Goal: Check status: Check status

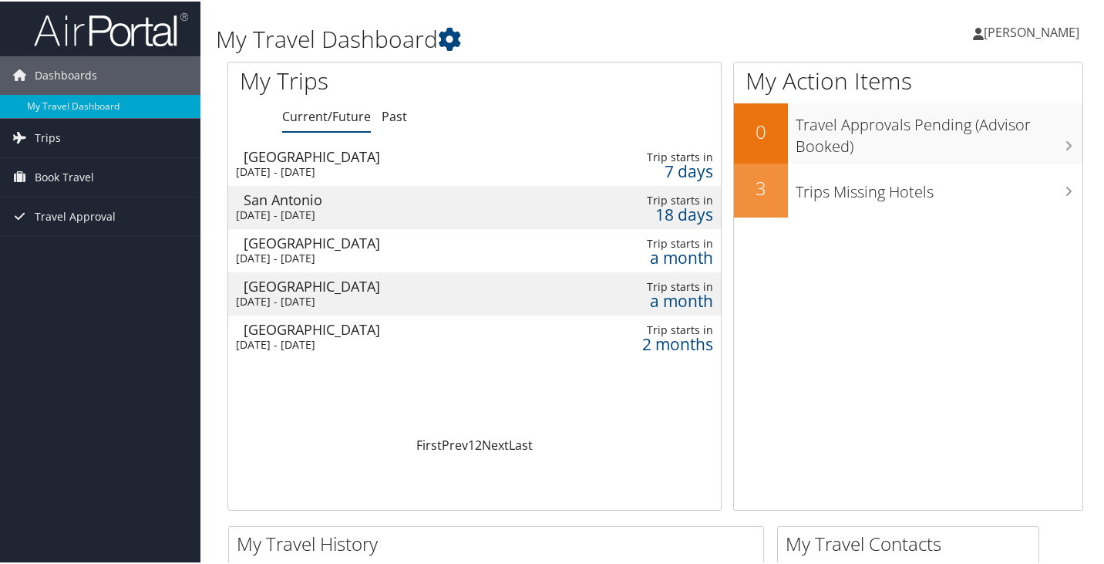
click at [300, 167] on div "Fri 12 Sep 2025 - Sun 14 Sep 2025" at bounding box center [389, 170] width 306 height 14
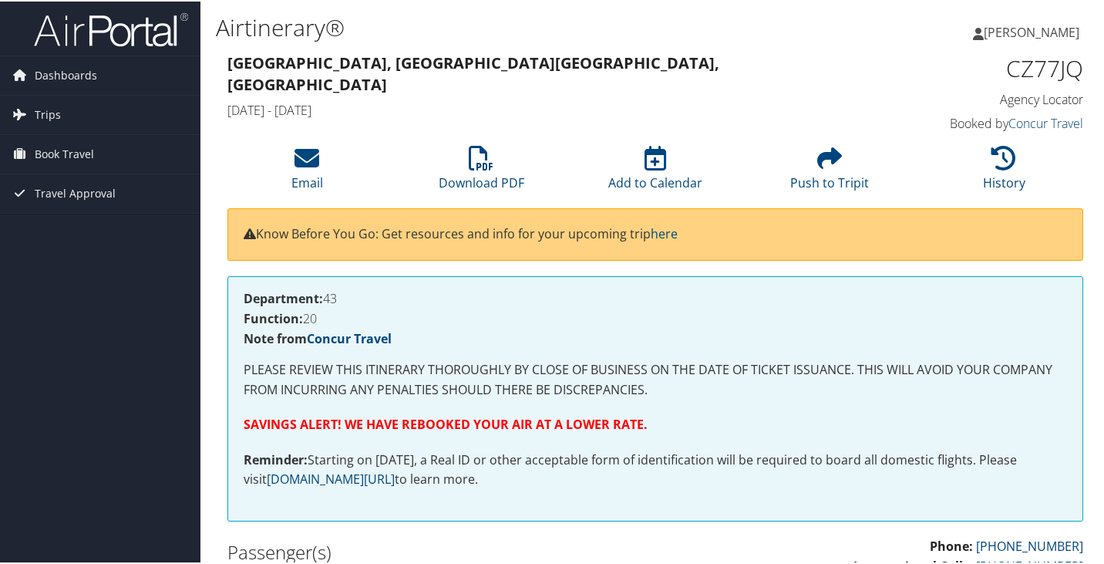
click at [992, 29] on span "[PERSON_NAME]" at bounding box center [1032, 30] width 96 height 17
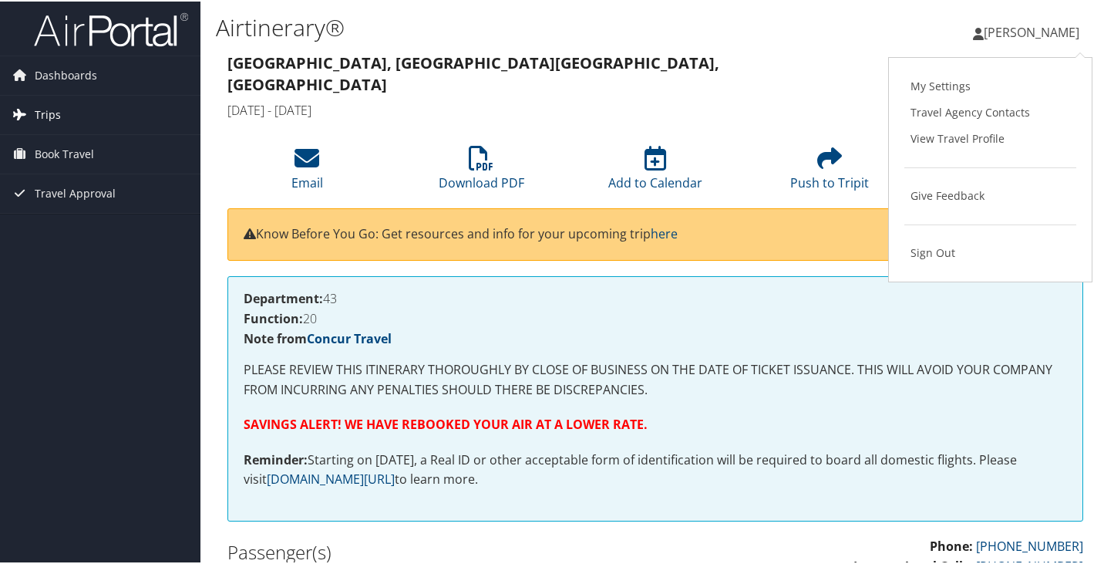
click at [35, 109] on span "Trips" at bounding box center [48, 113] width 26 height 39
click at [56, 63] on span "Dashboards" at bounding box center [66, 74] width 62 height 39
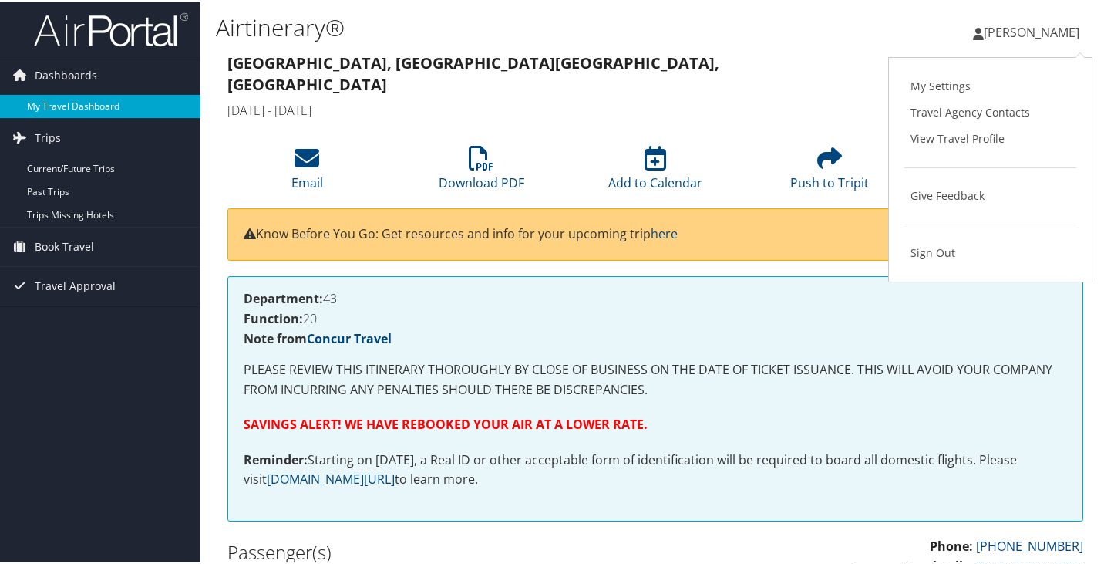
click at [86, 101] on link "My Travel Dashboard" at bounding box center [100, 104] width 200 height 23
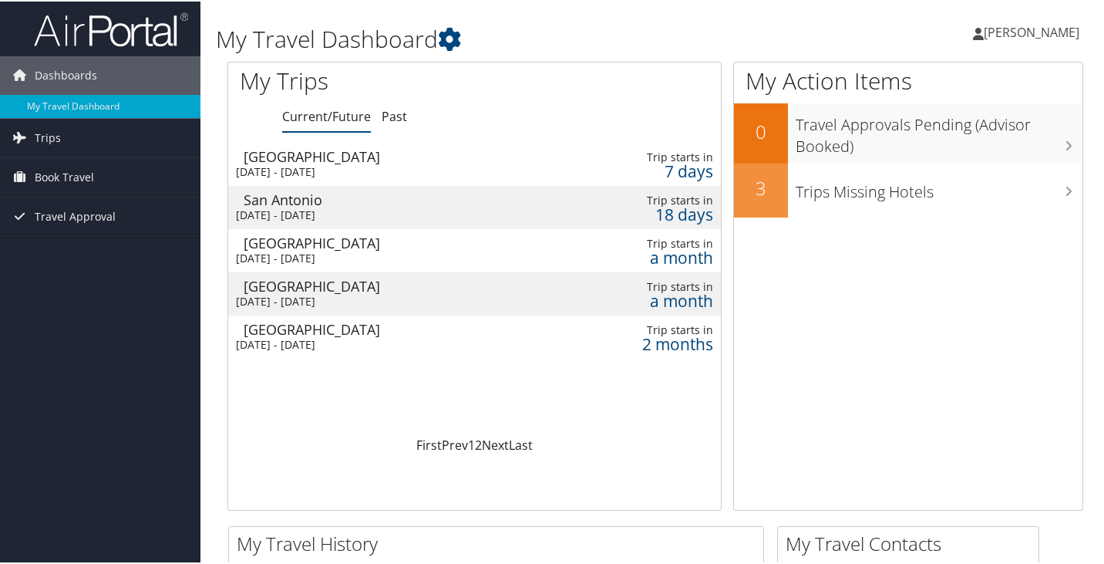
click at [290, 283] on div "[GEOGRAPHIC_DATA]" at bounding box center [397, 285] width 306 height 14
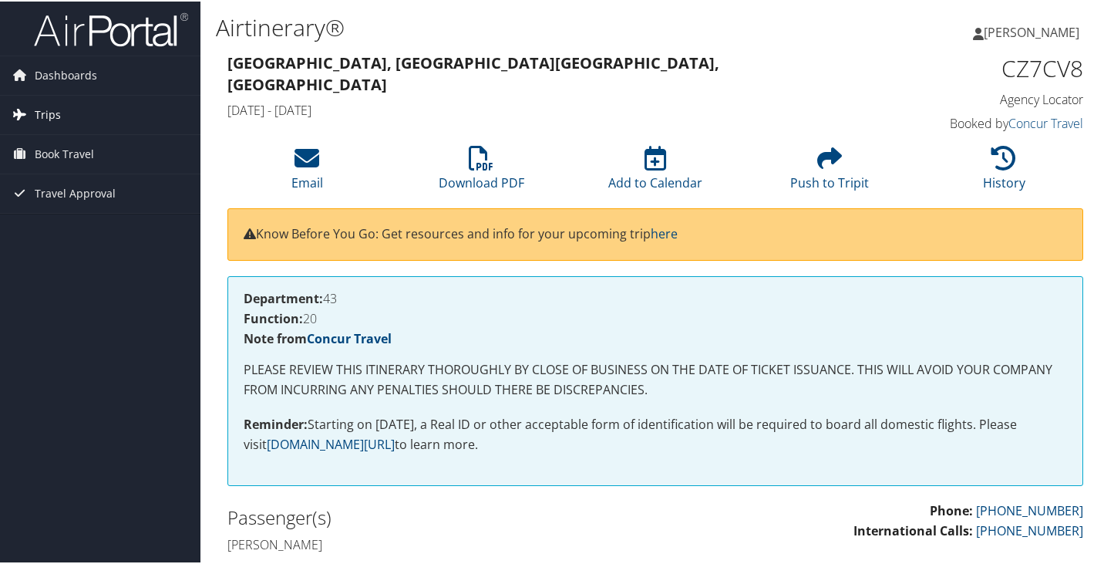
click at [44, 106] on span "Trips" at bounding box center [48, 113] width 26 height 39
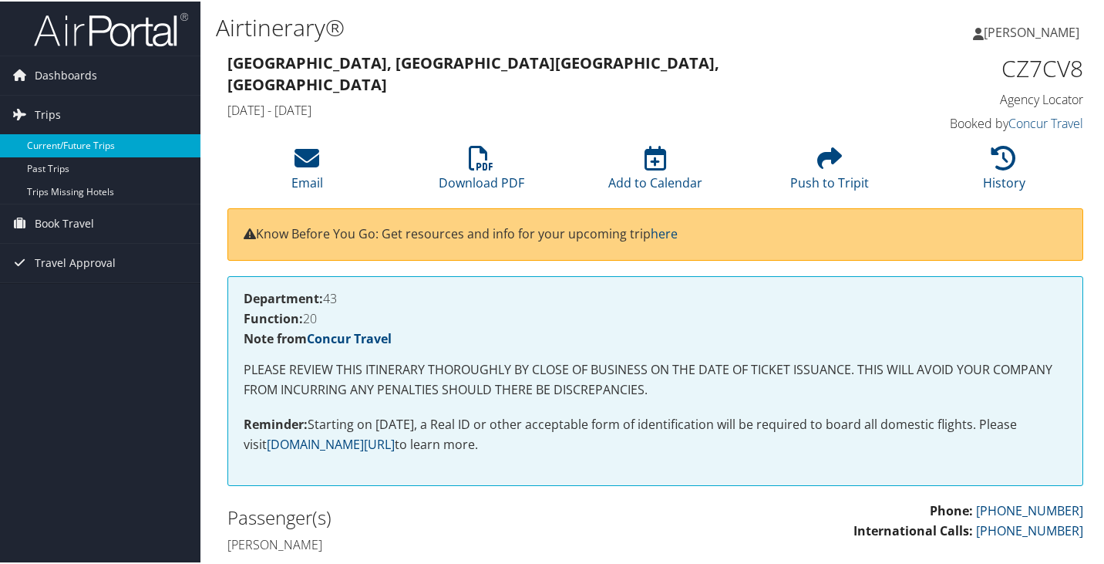
click at [73, 140] on link "Current/Future Trips" at bounding box center [100, 144] width 200 height 23
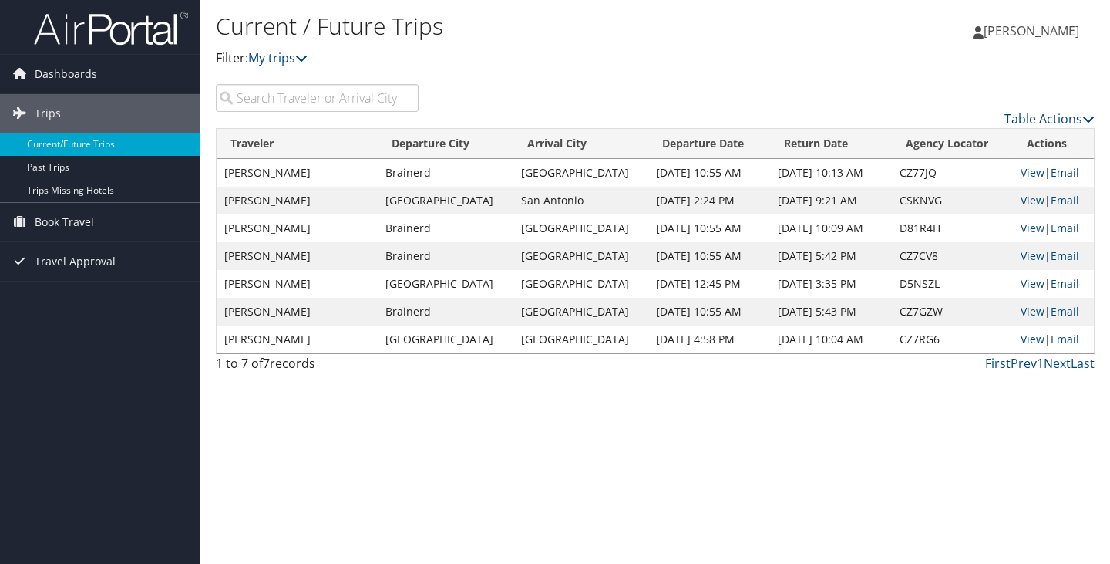
click at [991, 22] on link "[PERSON_NAME]" at bounding box center [1034, 31] width 122 height 46
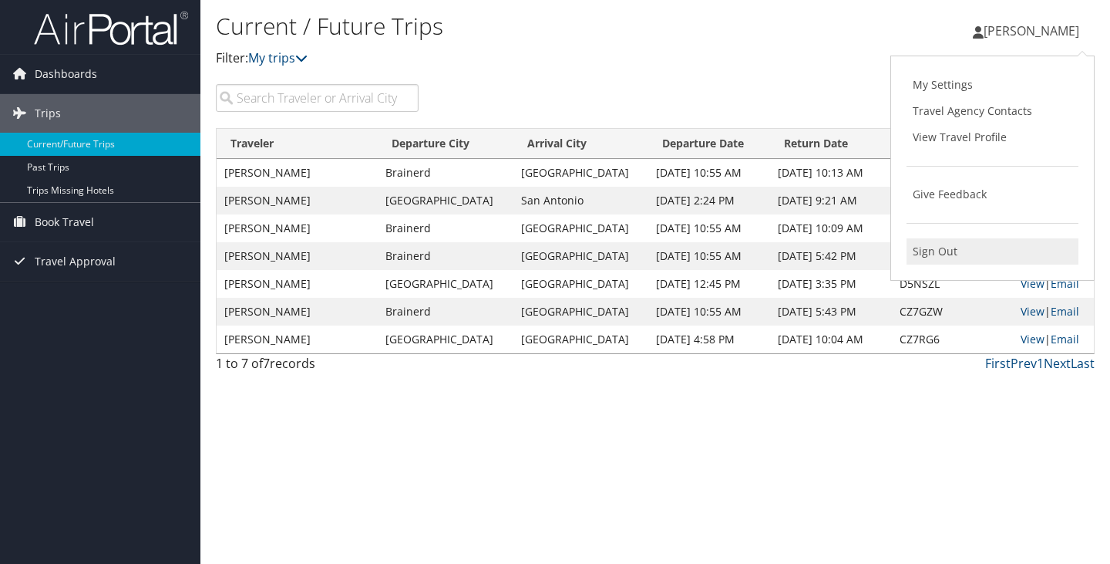
click at [931, 245] on link "Sign Out" at bounding box center [993, 251] width 172 height 26
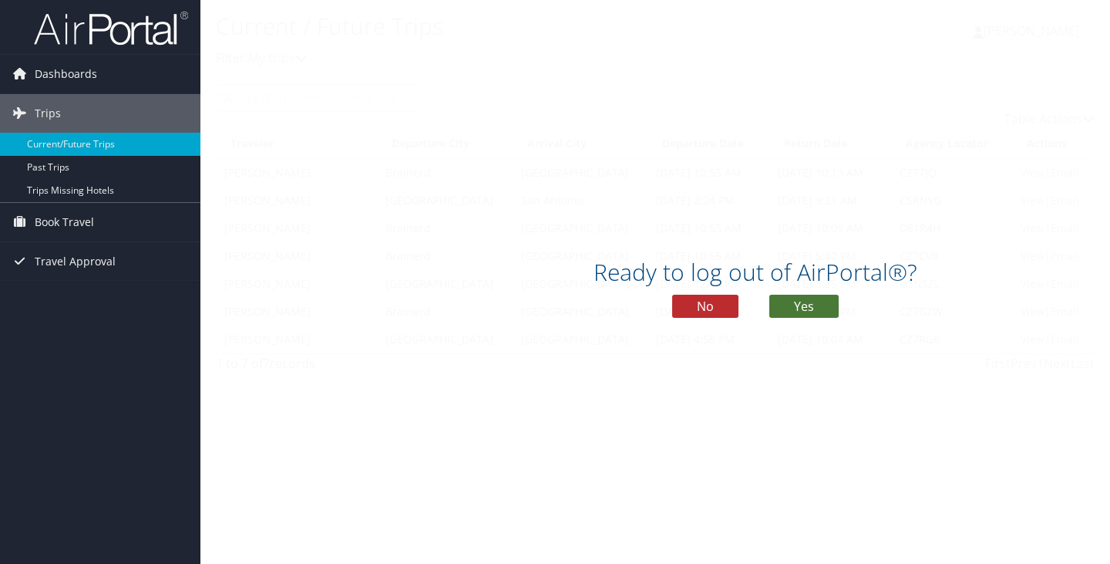
click at [815, 301] on button "Yes" at bounding box center [804, 306] width 69 height 23
